Goal: Transaction & Acquisition: Purchase product/service

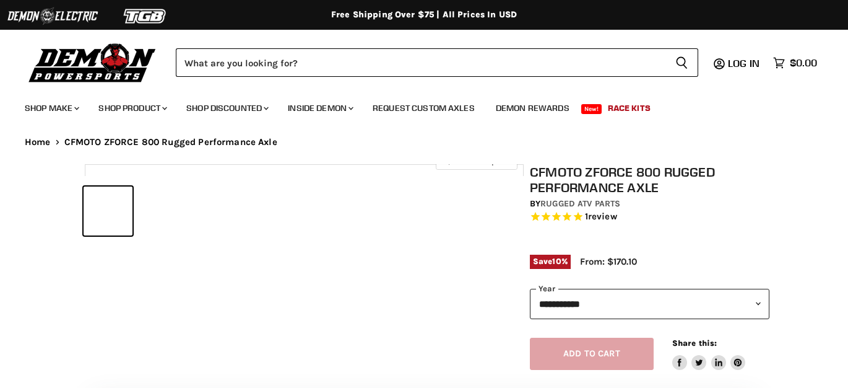
select select "******"
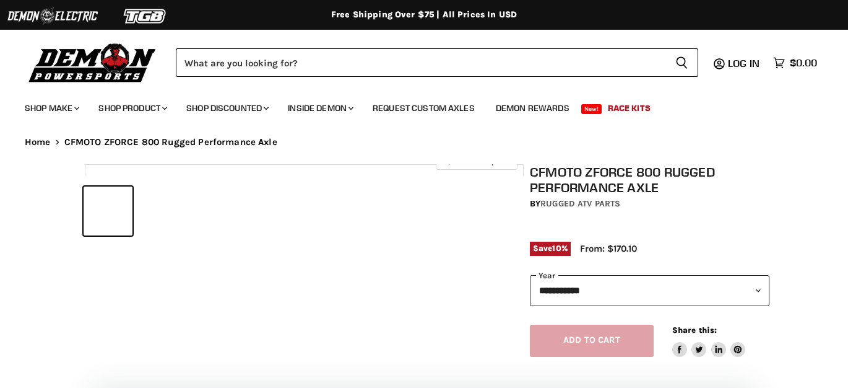
select select "******"
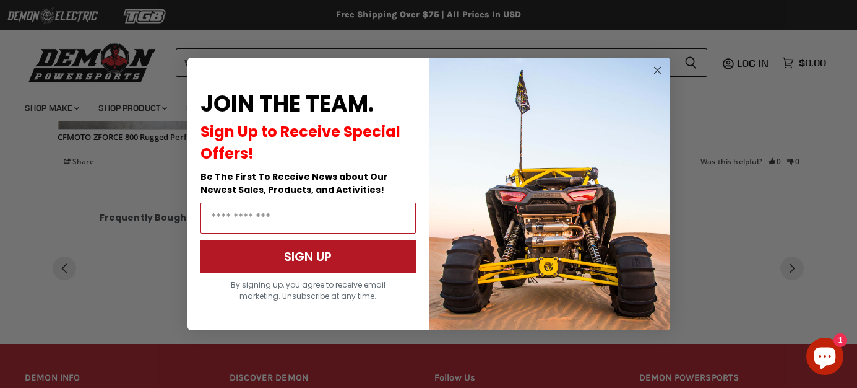
scroll to position [929, 0]
